Goal: Navigation & Orientation: Find specific page/section

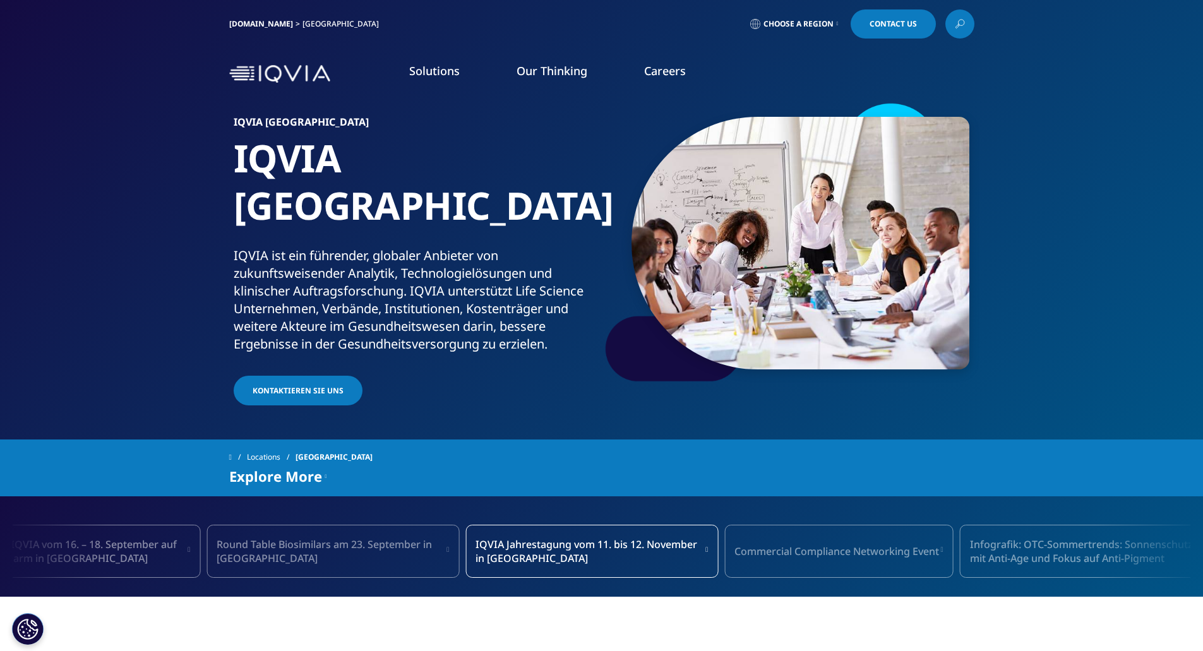
click at [802, 25] on span "Choose a Region" at bounding box center [799, 24] width 70 height 10
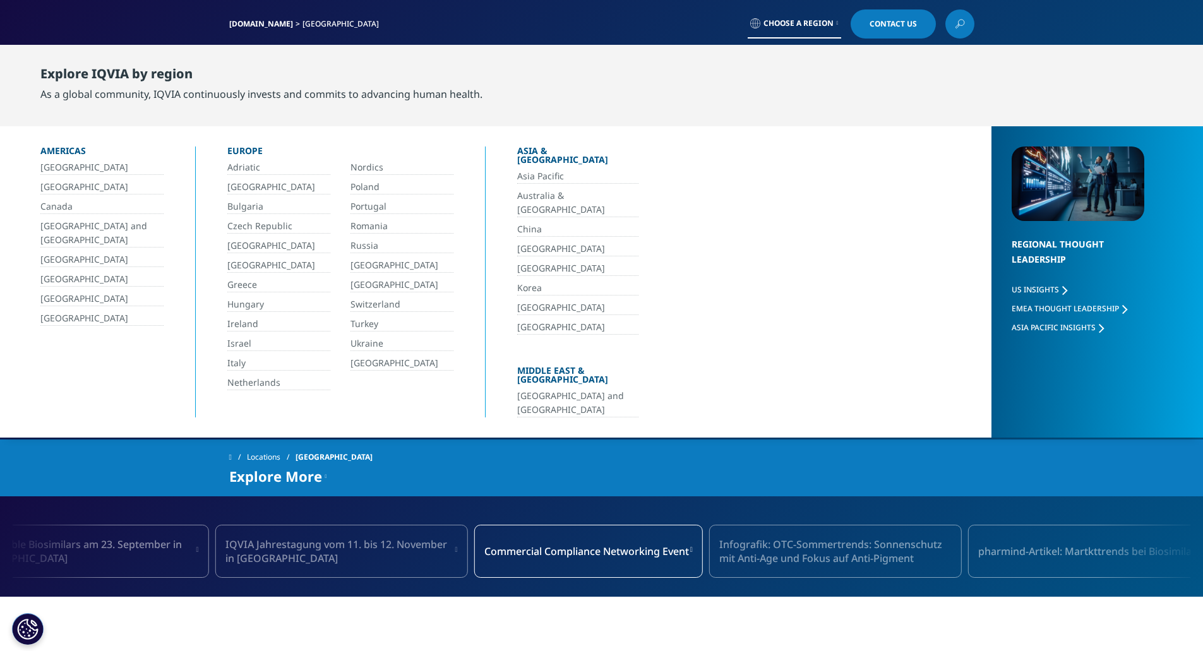
click at [244, 259] on link "[GEOGRAPHIC_DATA]" at bounding box center [278, 265] width 103 height 15
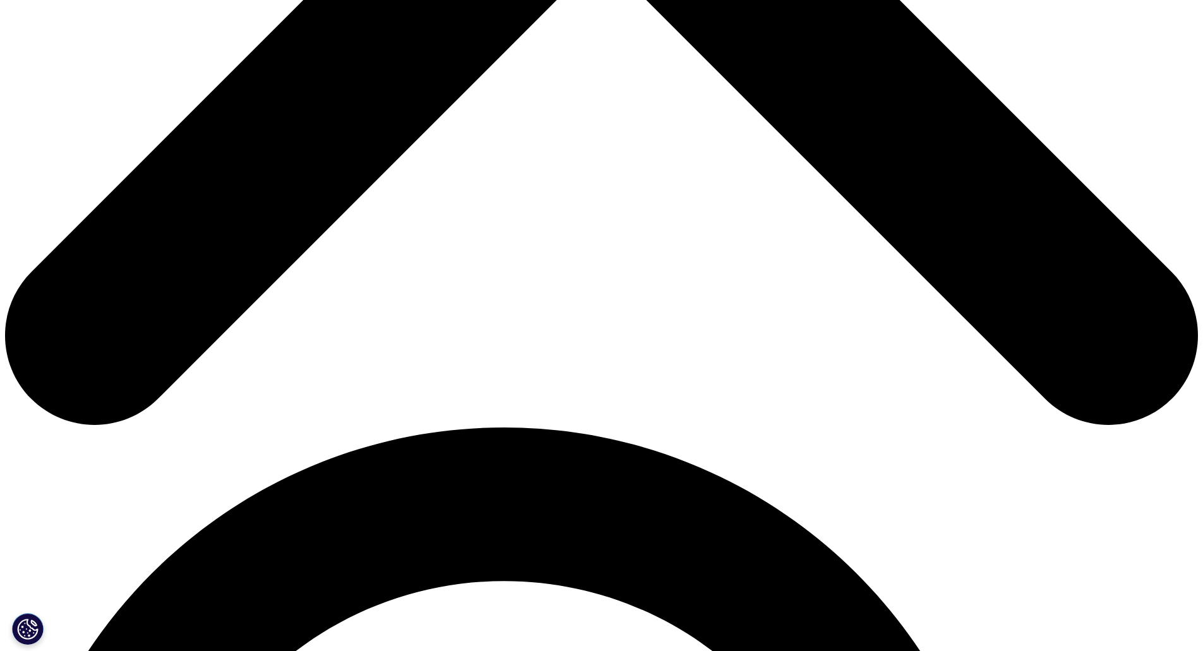
scroll to position [821, 0]
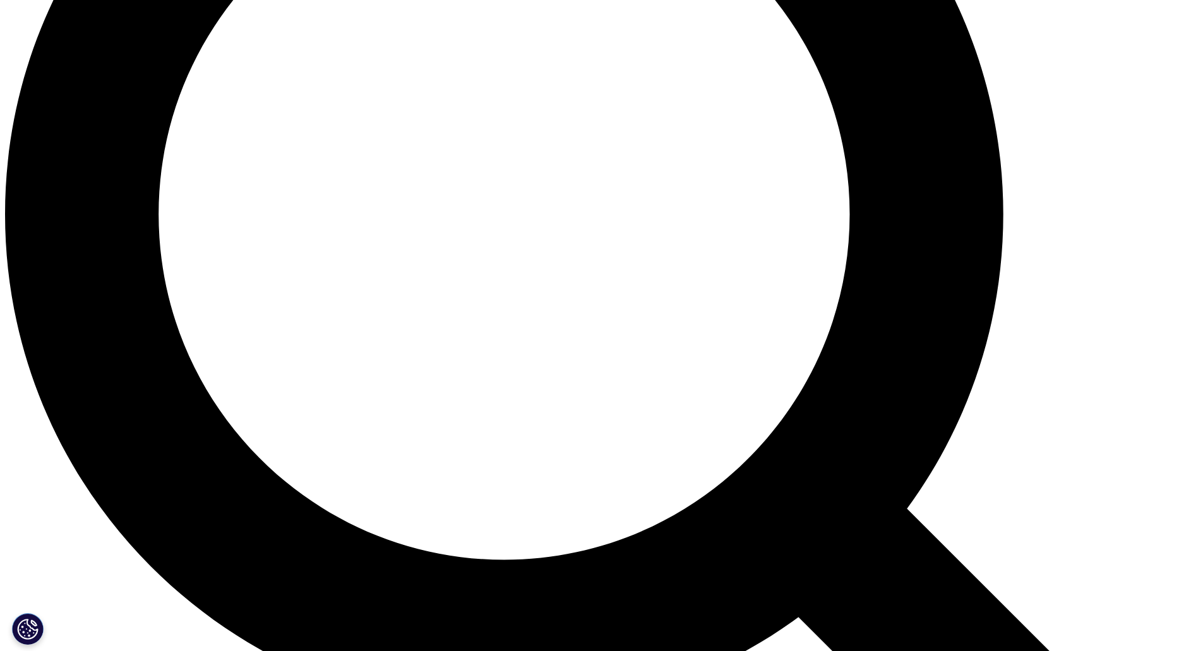
scroll to position [1501, 0]
